Goal: Transaction & Acquisition: Download file/media

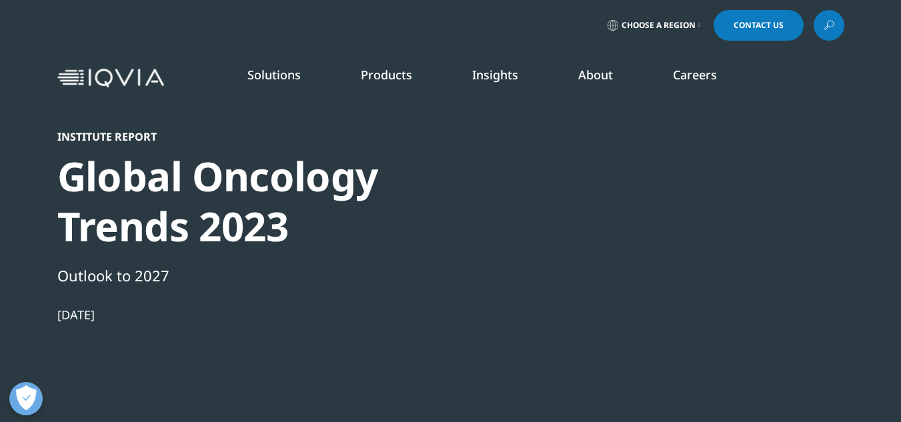
scroll to position [467, 0]
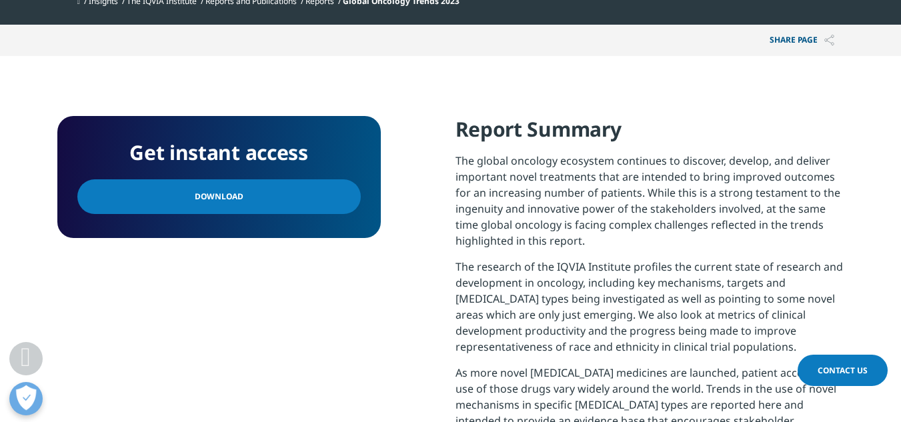
click at [295, 196] on link "Download" at bounding box center [219, 196] width 284 height 35
